Goal: Transaction & Acquisition: Purchase product/service

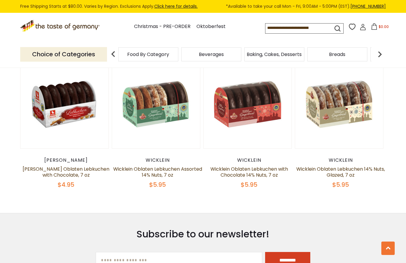
scroll to position [811, 0]
click at [334, 192] on section "Related Products Quick View [PERSON_NAME] [PERSON_NAME] Oblaten Lebkuchen with …" at bounding box center [203, 112] width 406 height 201
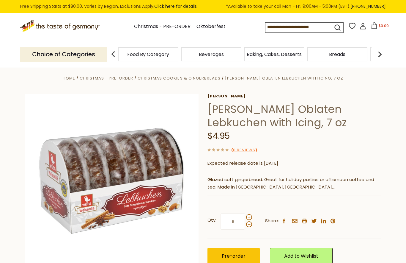
scroll to position [0, 0]
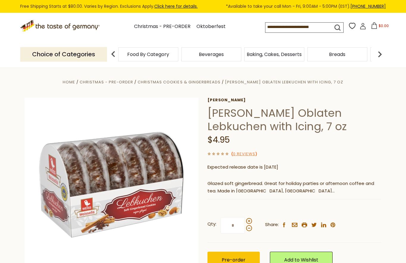
click at [266, 30] on input at bounding box center [294, 27] width 57 height 8
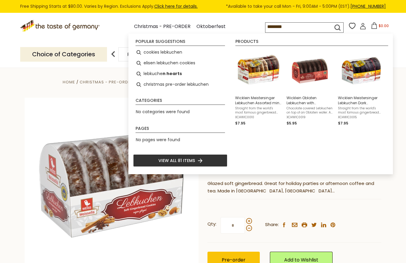
type input "*********"
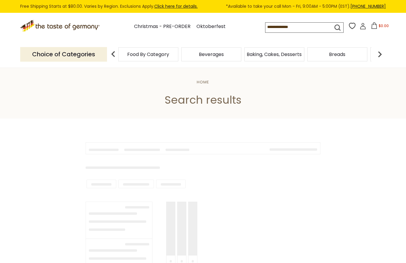
type input "*********"
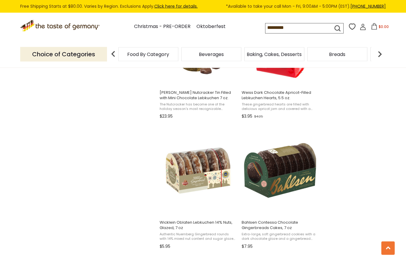
scroll to position [833, 0]
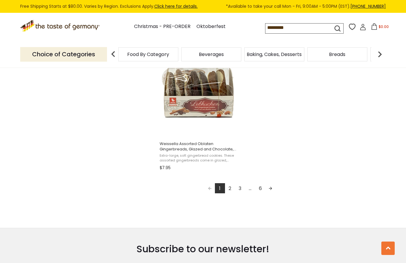
click at [272, 190] on link "Next page" at bounding box center [271, 188] width 10 height 10
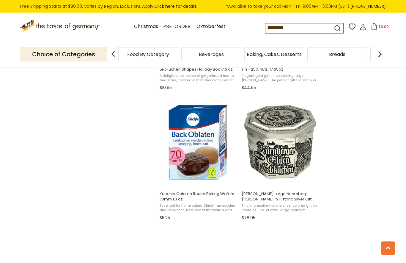
scroll to position [860, 0]
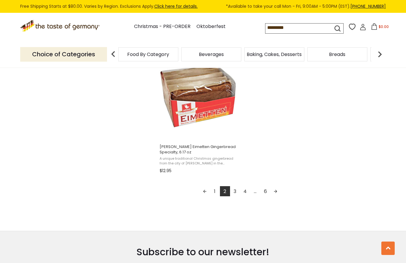
click at [276, 194] on link "Next page" at bounding box center [276, 191] width 10 height 10
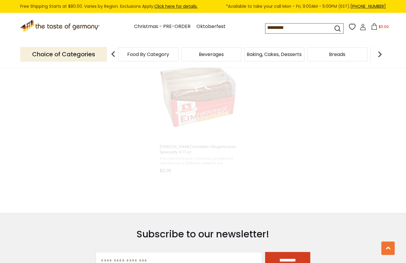
scroll to position [366, 0]
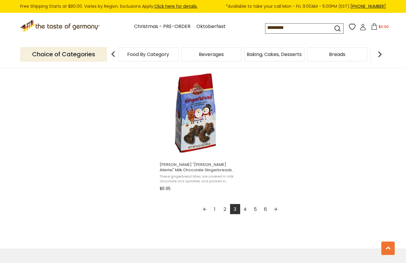
scroll to position [1046, 0]
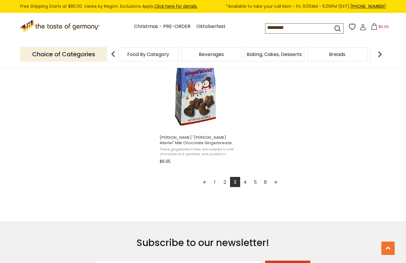
click at [275, 184] on link "Next page" at bounding box center [276, 182] width 10 height 10
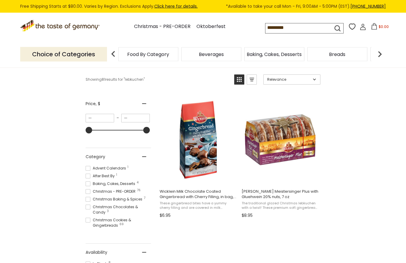
scroll to position [83, 0]
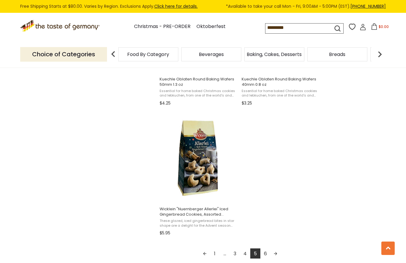
scroll to position [993, 0]
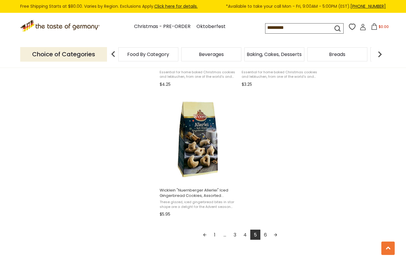
click at [268, 237] on link "6" at bounding box center [266, 234] width 10 height 10
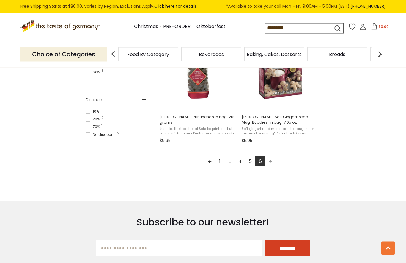
scroll to position [418, 0]
click at [219, 162] on link "1" at bounding box center [220, 161] width 10 height 10
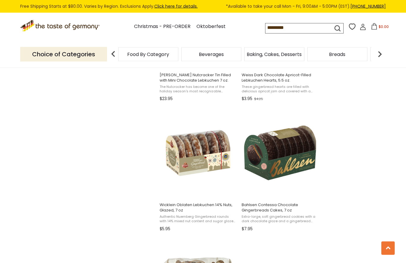
scroll to position [849, 0]
click at [281, 210] on span "Bahlsen Contessa Chocolate Gingerbreads Cakes, 7 oz" at bounding box center [280, 207] width 77 height 11
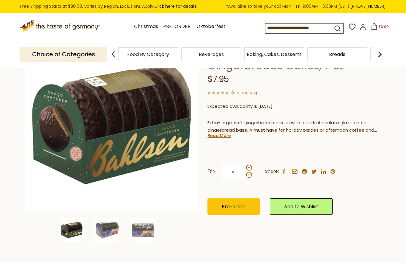
scroll to position [61, 0]
click at [110, 225] on img at bounding box center [108, 230] width 24 height 24
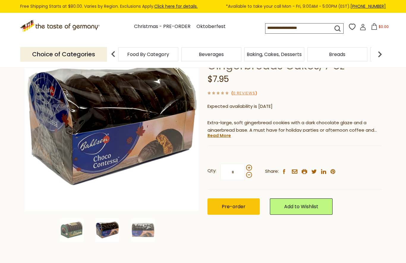
click at [147, 228] on img at bounding box center [143, 230] width 24 height 24
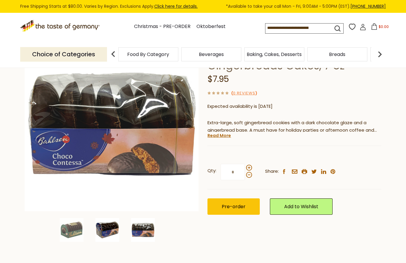
click at [110, 231] on img at bounding box center [108, 230] width 24 height 24
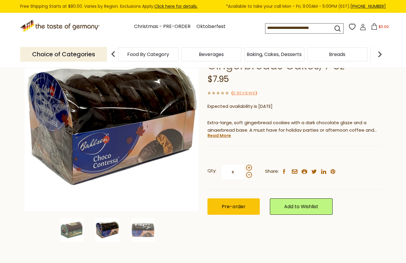
click at [152, 229] on img at bounding box center [143, 230] width 24 height 24
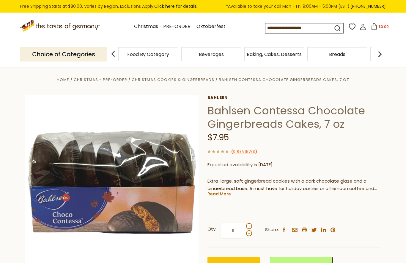
scroll to position [0, 0]
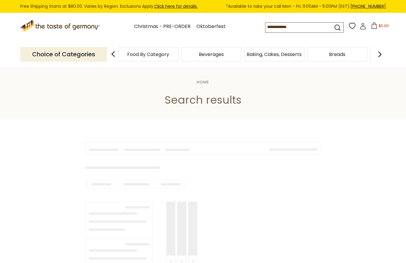
type input "*********"
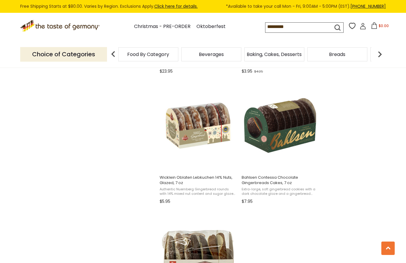
click at [201, 179] on span "Wicklein Oblaten Lebkuchen 14% Nuts, Glazed, 7 oz" at bounding box center [198, 180] width 77 height 11
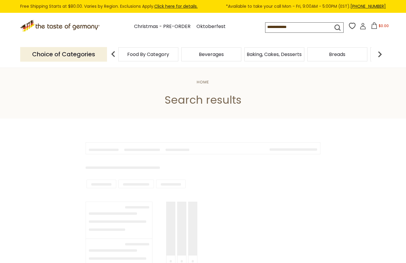
type input "*********"
